Goal: Task Accomplishment & Management: Manage account settings

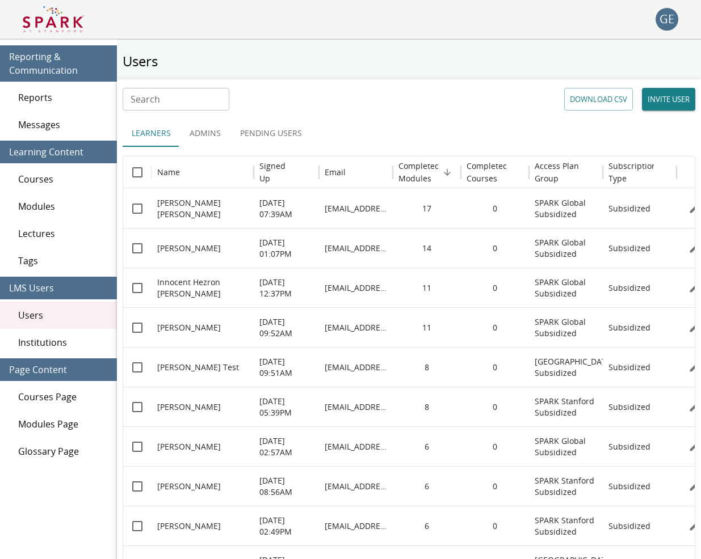
click at [70, 268] on div "Tags" at bounding box center [58, 260] width 117 height 27
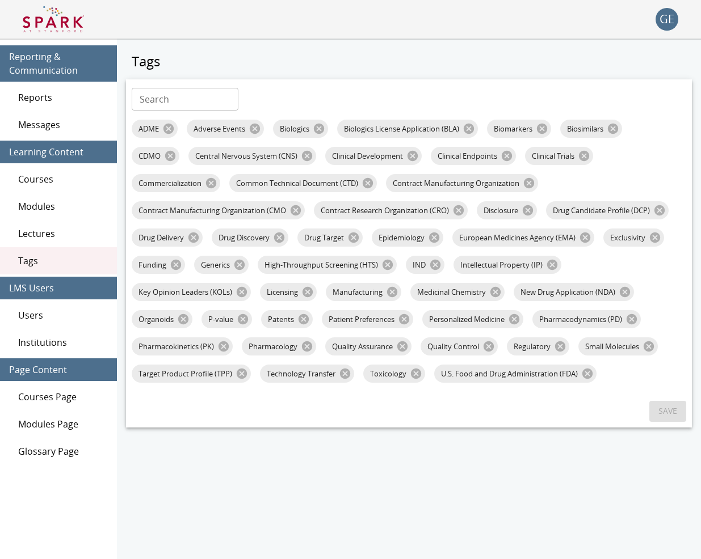
click at [46, 177] on span "Courses" at bounding box center [63, 179] width 90 height 14
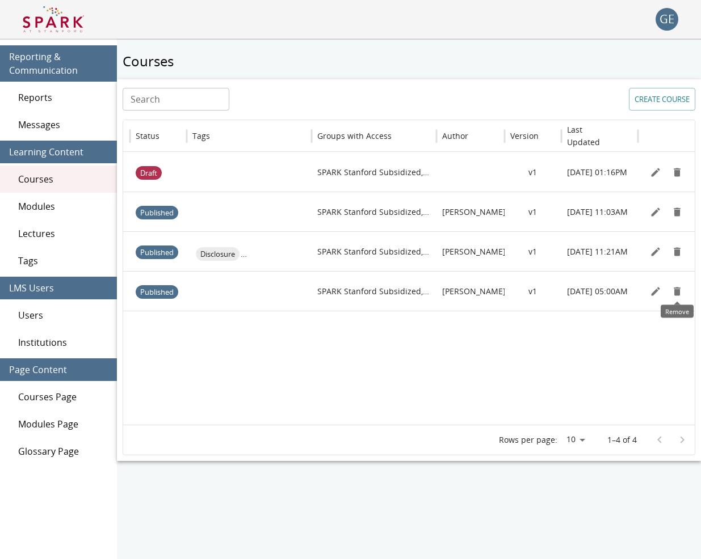
scroll to position [0, 106]
click at [671, 293] on button "Remove" at bounding box center [677, 291] width 17 height 17
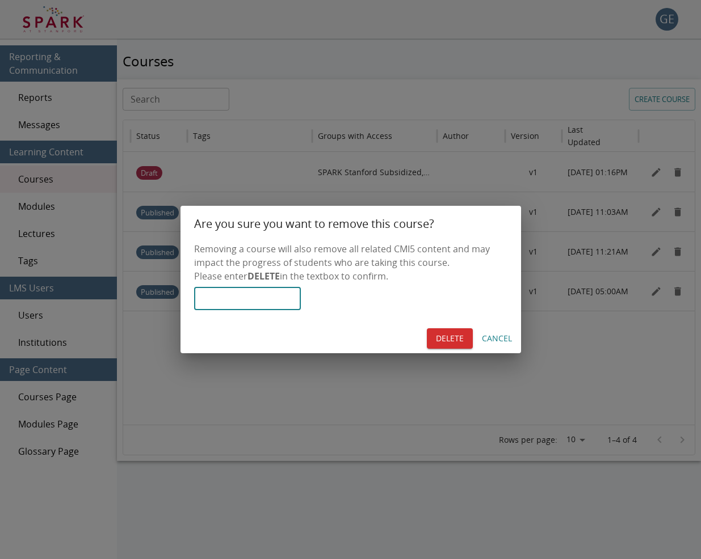
click at [251, 298] on input "text" at bounding box center [247, 299] width 107 height 23
type input "******"
click at [460, 333] on button "Delete" at bounding box center [450, 338] width 46 height 21
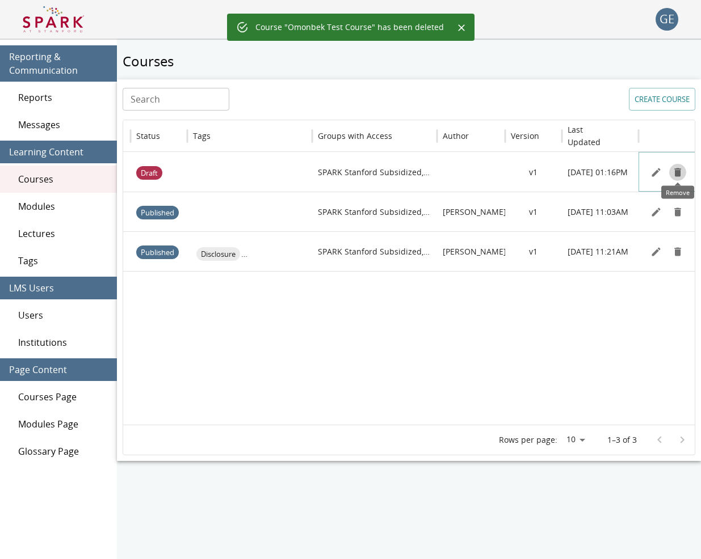
click at [674, 172] on icon "Remove" at bounding box center [677, 172] width 7 height 9
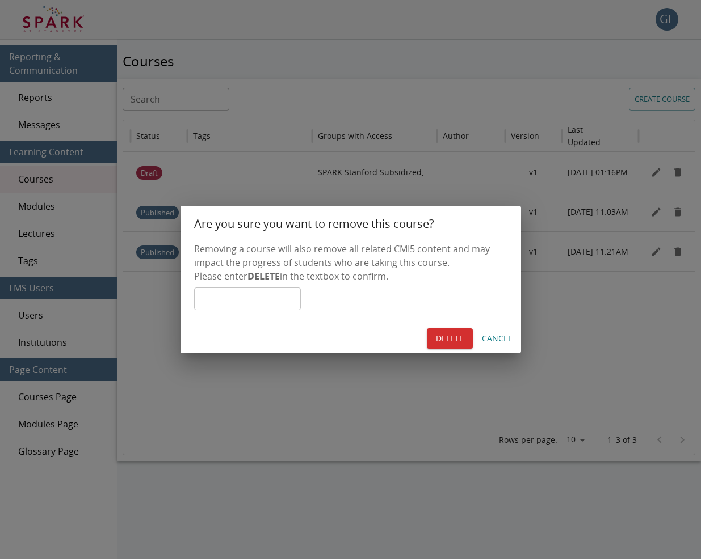
click at [301, 302] on input "text" at bounding box center [247, 299] width 107 height 23
type input "******"
click at [441, 336] on button "Delete" at bounding box center [450, 338] width 46 height 21
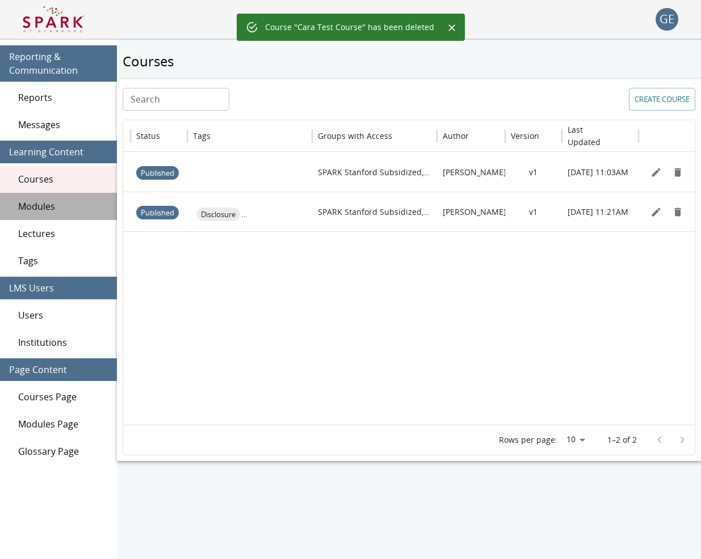
click at [55, 203] on span "Modules" at bounding box center [63, 207] width 90 height 14
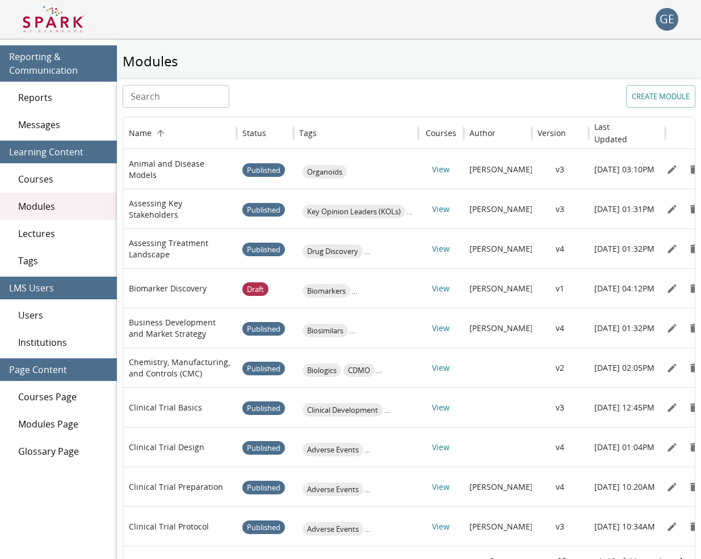
click at [24, 262] on span "Tags" at bounding box center [63, 261] width 90 height 14
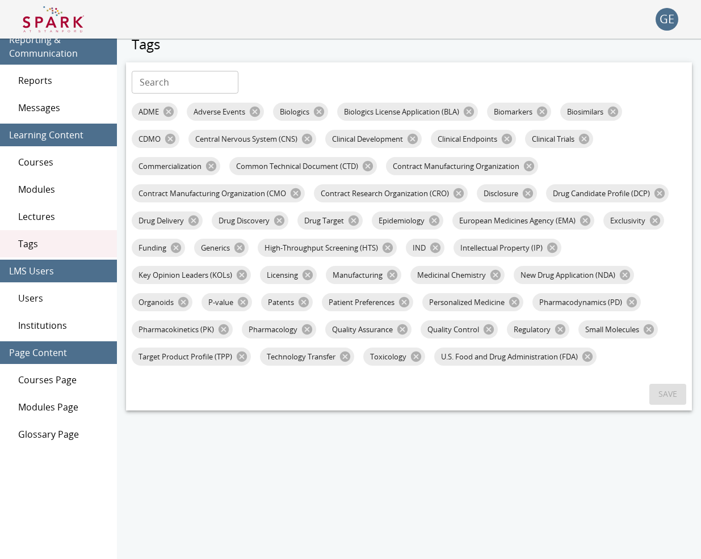
scroll to position [16, 0]
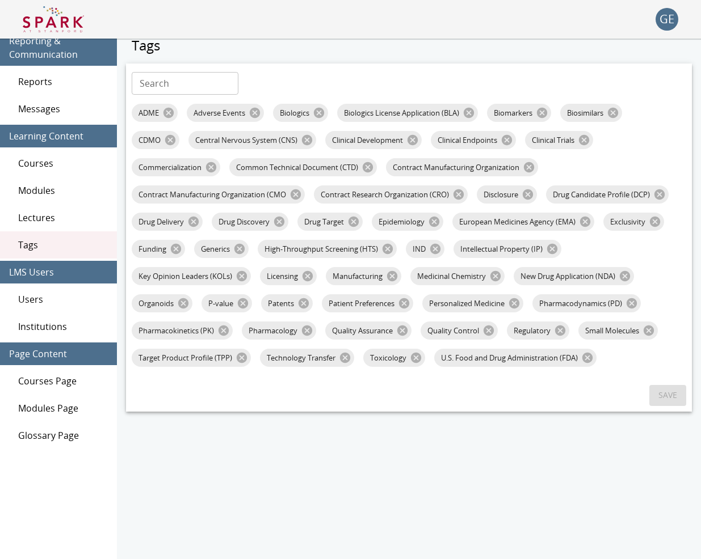
click at [47, 429] on div "Glossary Page" at bounding box center [58, 435] width 117 height 27
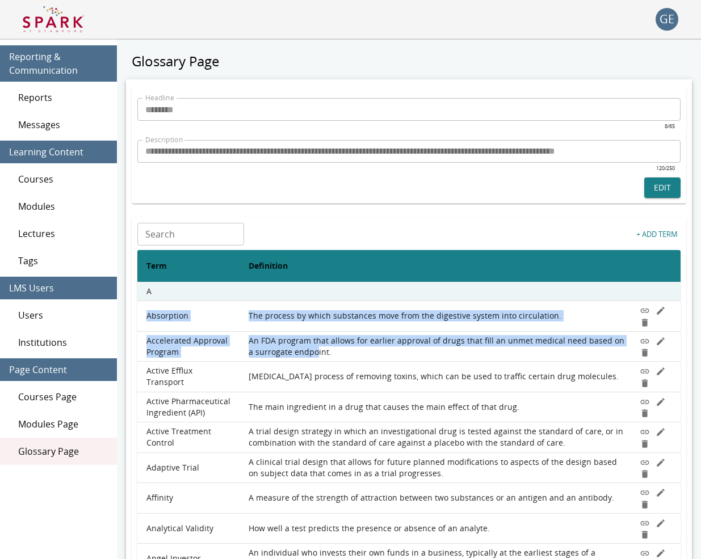
drag, startPoint x: 146, startPoint y: 315, endPoint x: 303, endPoint y: 349, distance: 160.8
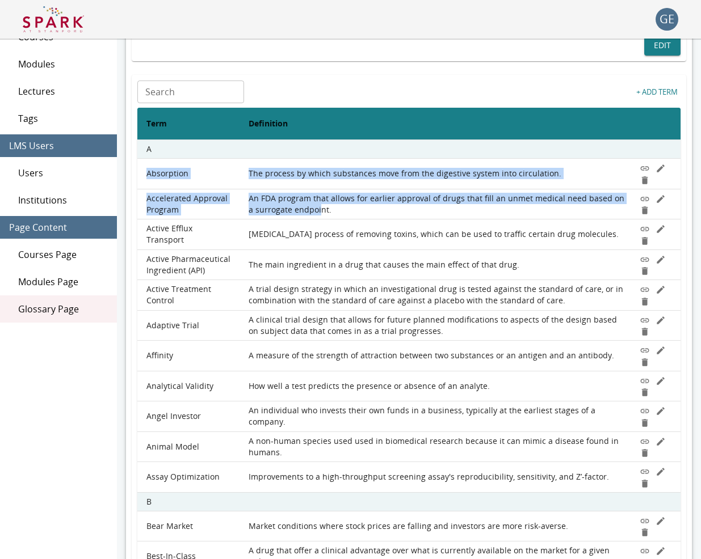
scroll to position [142, 0]
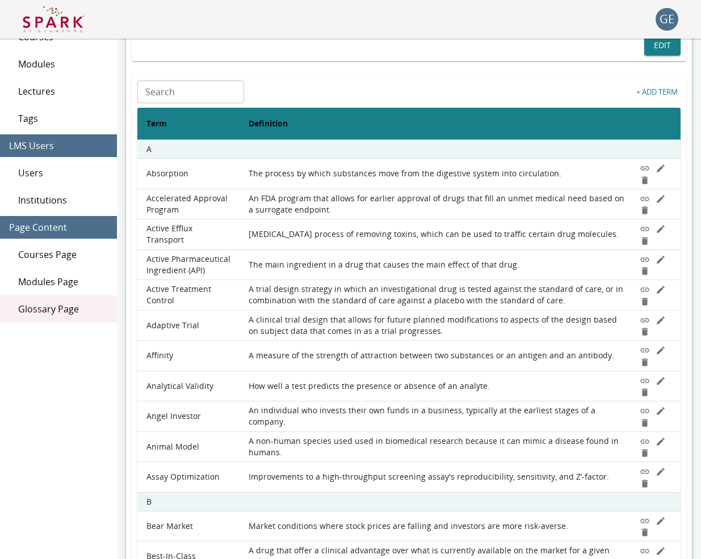
click at [356, 120] on th "Definition" at bounding box center [438, 124] width 398 height 32
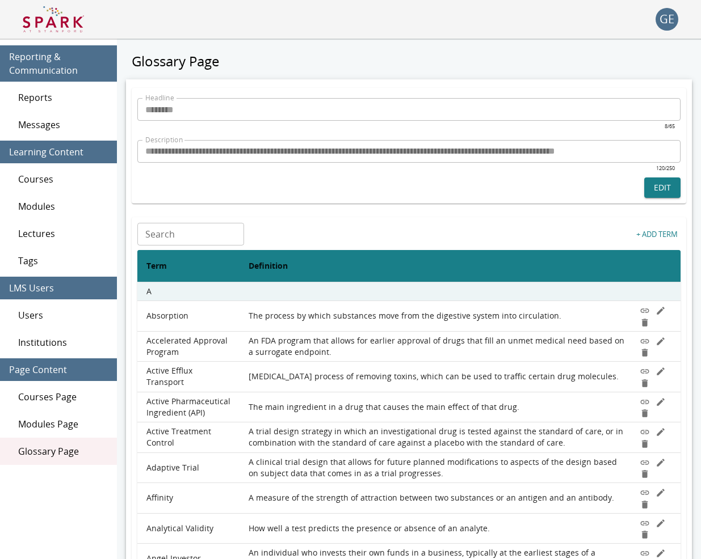
scroll to position [0, 0]
click at [659, 183] on button "Edit" at bounding box center [662, 188] width 36 height 21
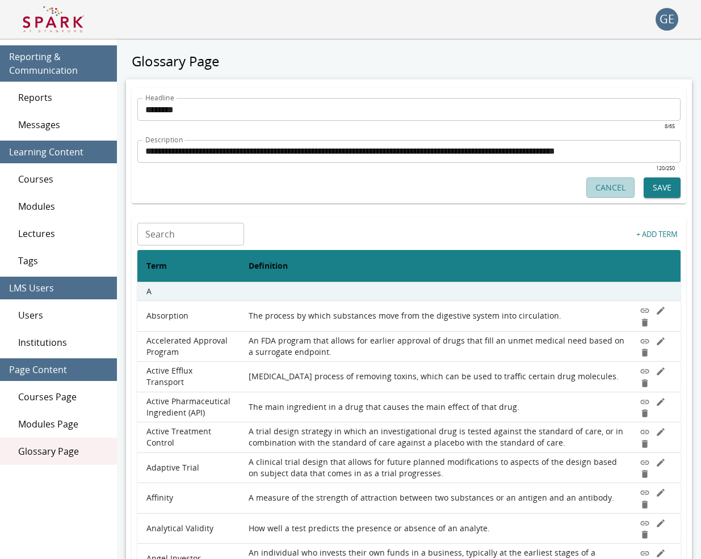
click at [629, 188] on button "Cancel" at bounding box center [610, 188] width 48 height 21
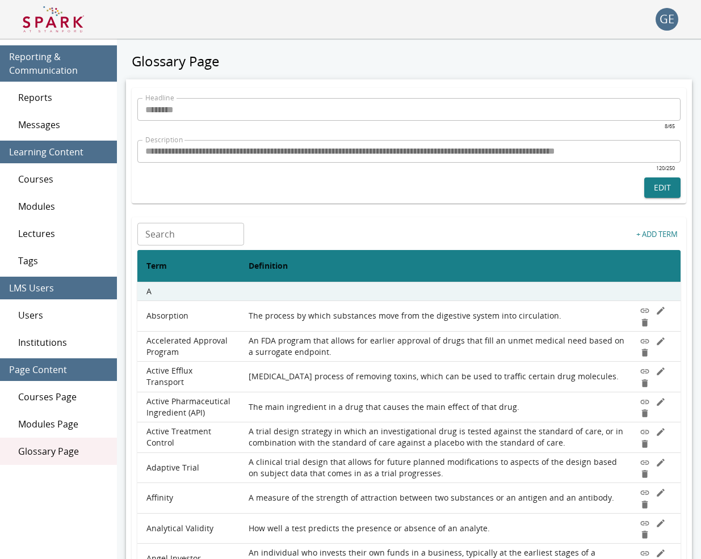
click at [74, 94] on span "Reports" at bounding box center [63, 98] width 90 height 14
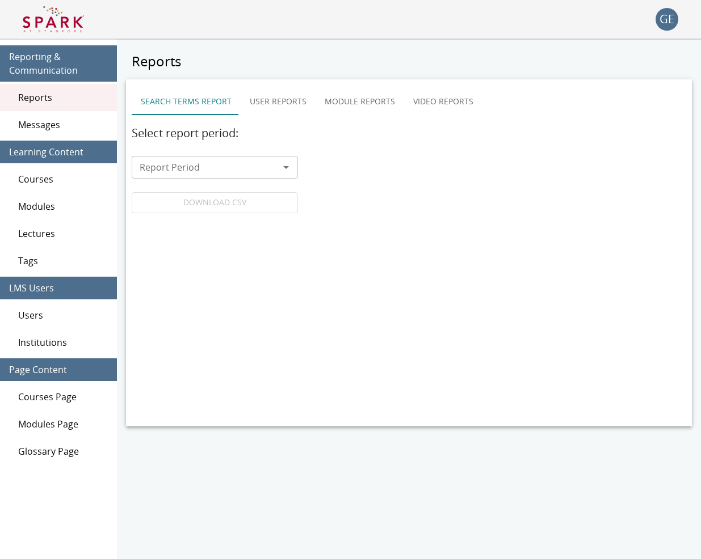
click at [330, 102] on button "Module Reports" at bounding box center [359, 101] width 88 height 27
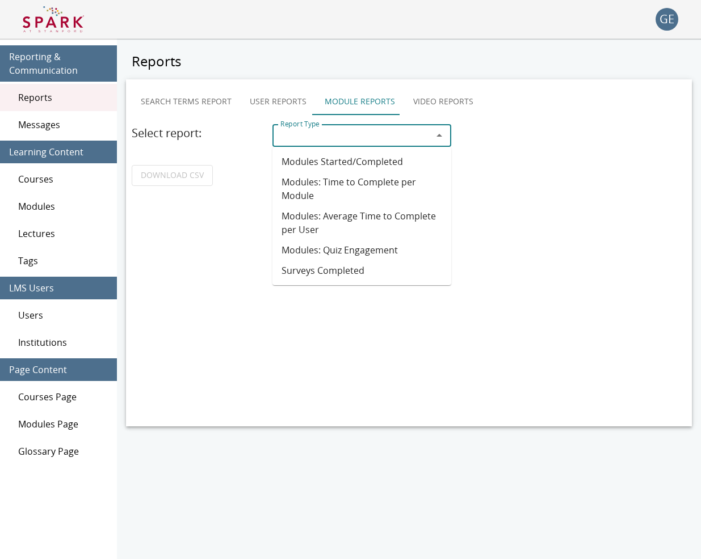
click at [335, 130] on input "Report Type" at bounding box center [352, 136] width 153 height 16
click at [336, 183] on li "Modules: Time to Complete per Module" at bounding box center [361, 189] width 179 height 34
type input "**********"
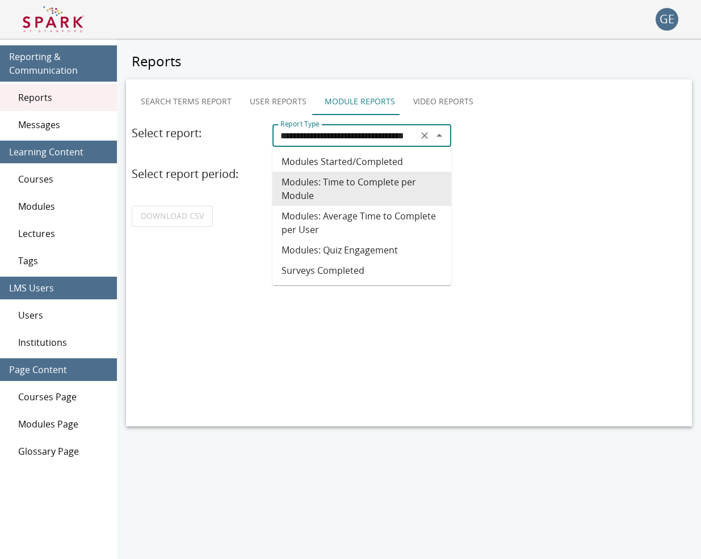
click at [383, 142] on input "**********" at bounding box center [345, 136] width 138 height 16
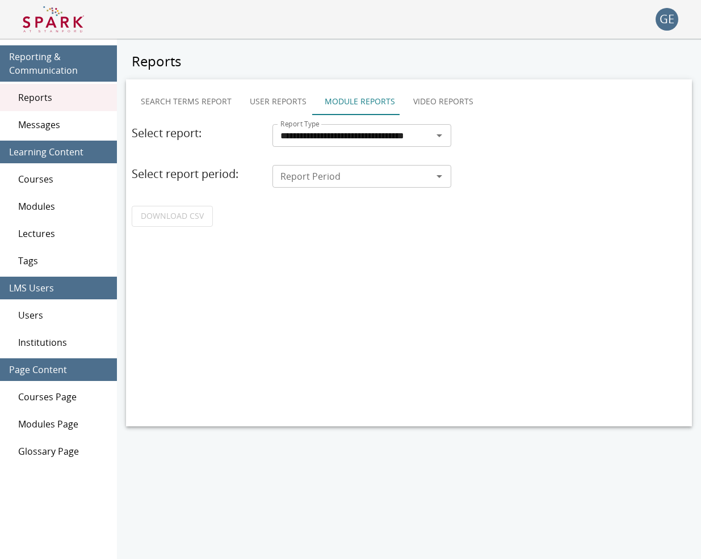
click at [495, 207] on div "DOWNLOAD CSV" at bounding box center [409, 216] width 554 height 21
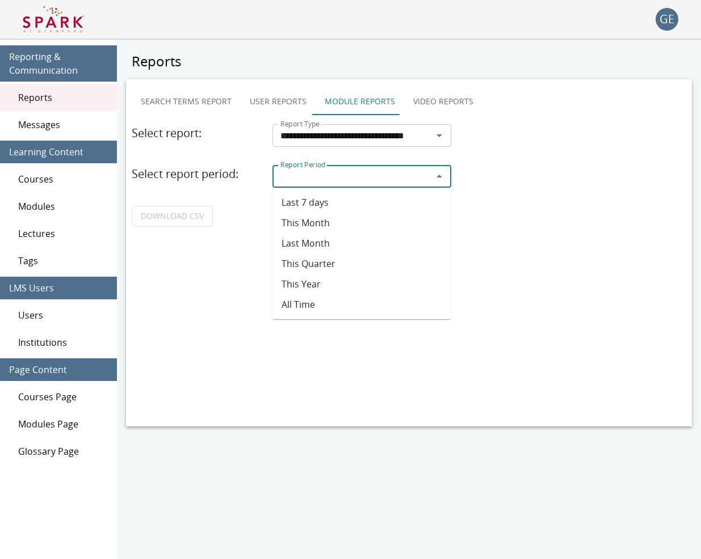
click at [332, 184] on input "Report Period" at bounding box center [352, 176] width 153 height 16
drag, startPoint x: 376, startPoint y: 263, endPoint x: 356, endPoint y: 268, distance: 20.0
click at [376, 263] on li "This Quarter" at bounding box center [361, 264] width 179 height 20
type input "**********"
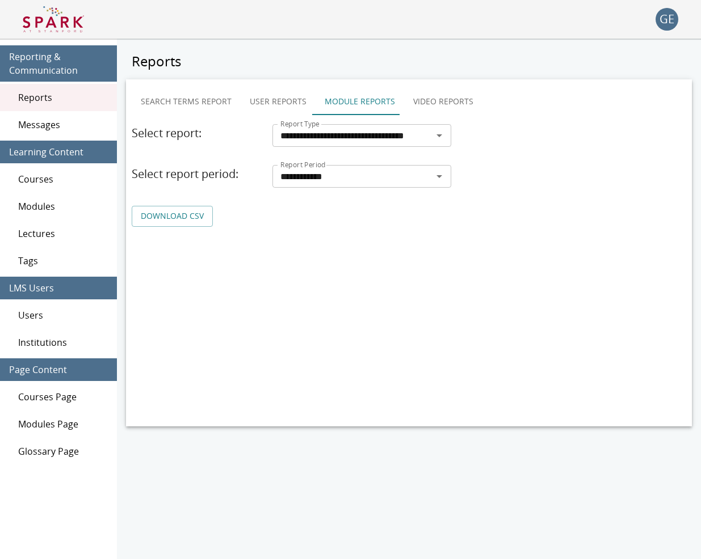
click at [196, 219] on link "DOWNLOAD CSV" at bounding box center [172, 216] width 81 height 21
click at [370, 142] on input "**********" at bounding box center [345, 136] width 138 height 16
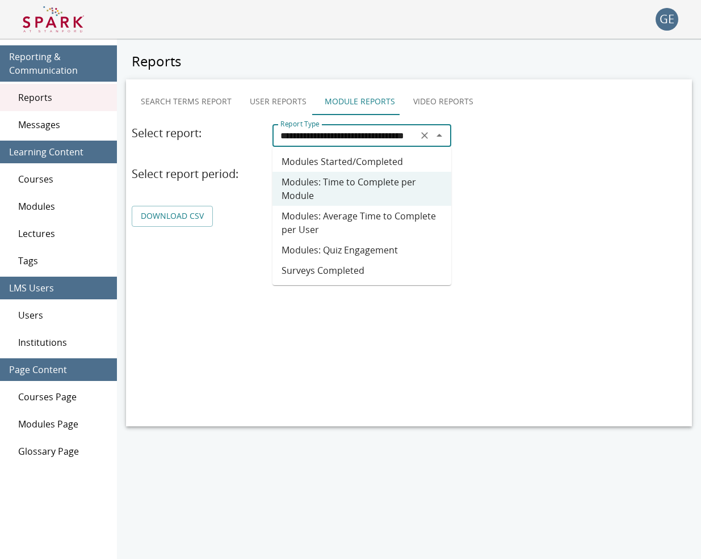
click at [352, 210] on li "Modules: Average Time to Complete per User" at bounding box center [361, 223] width 179 height 34
type input "**********"
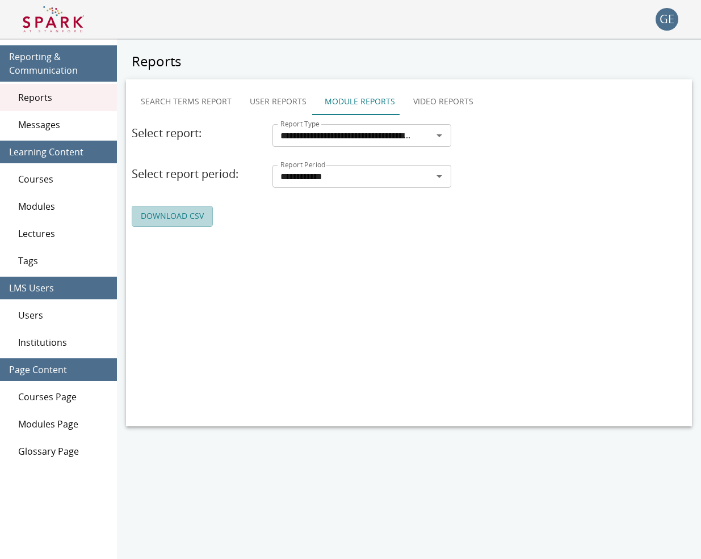
click at [199, 220] on link "DOWNLOAD CSV" at bounding box center [172, 216] width 81 height 21
